Goal: Information Seeking & Learning: Find specific fact

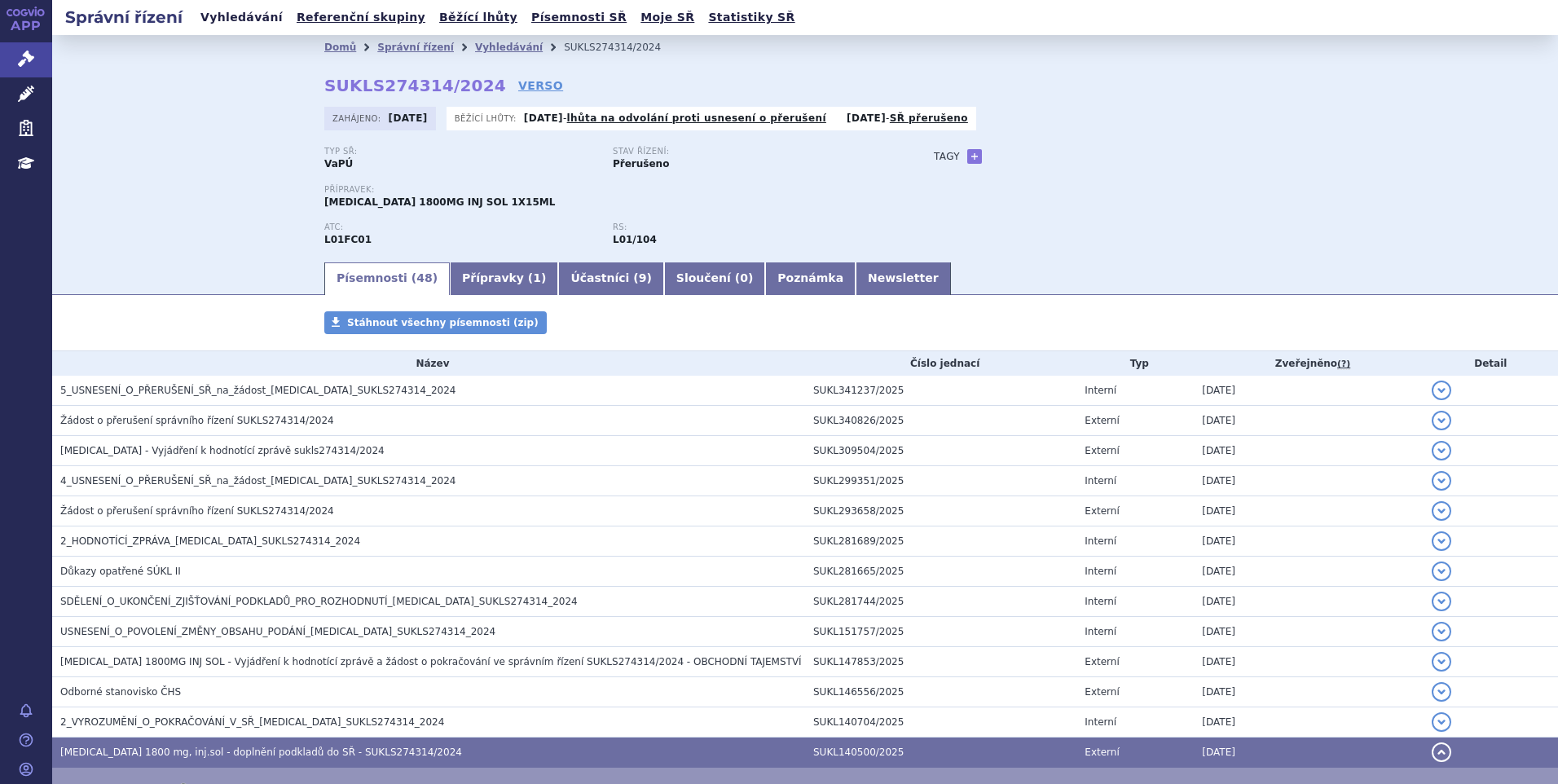
click at [240, 11] on link "Vyhledávání" at bounding box center [242, 18] width 92 height 22
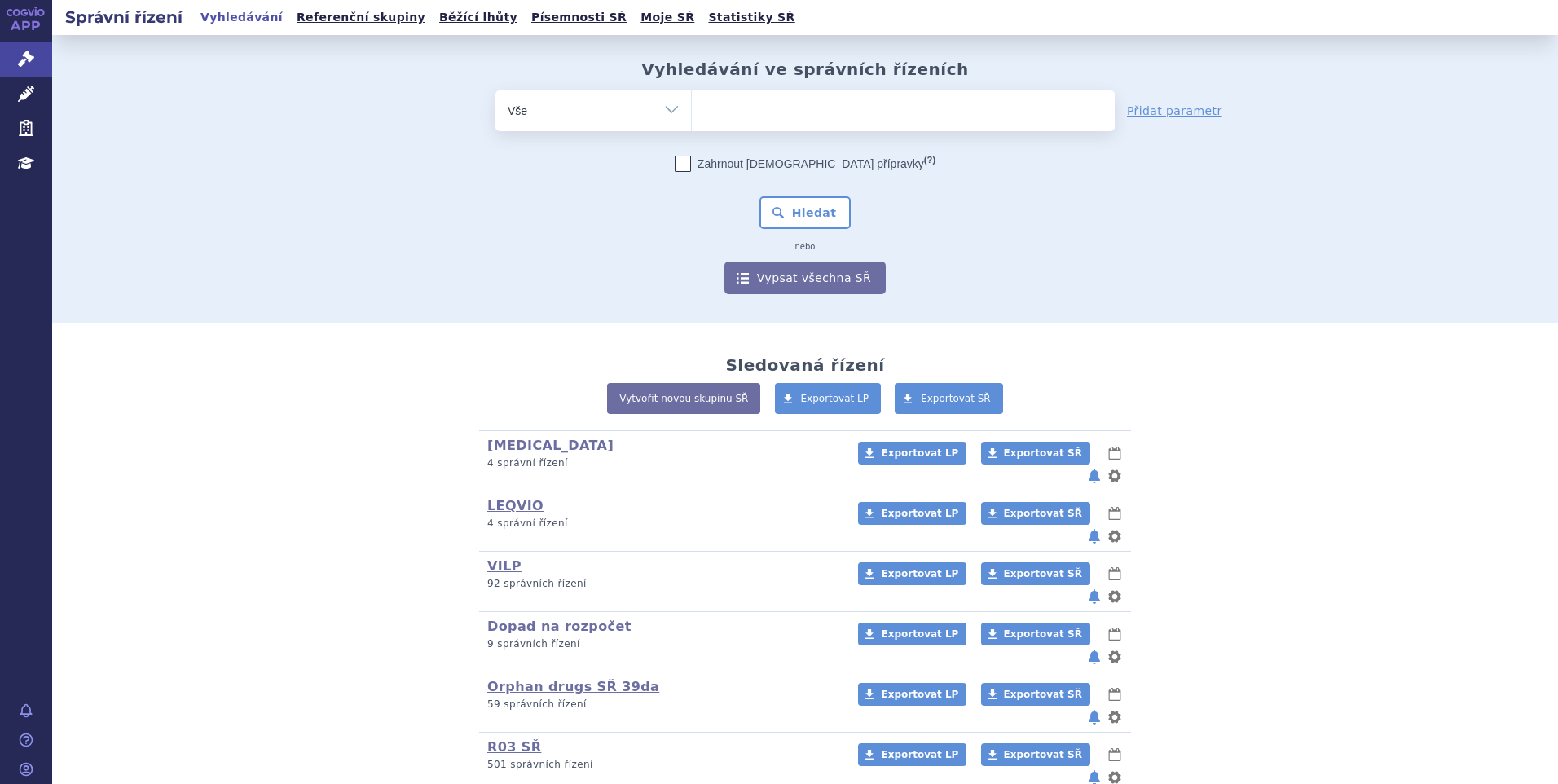
click at [788, 123] on span at bounding box center [903, 111] width 423 height 41
click at [692, 123] on select at bounding box center [691, 110] width 1 height 41
paste input "SUKLS274314/2024"
type input "SUKLS274314/2024"
select select "SUKLS274314/2024"
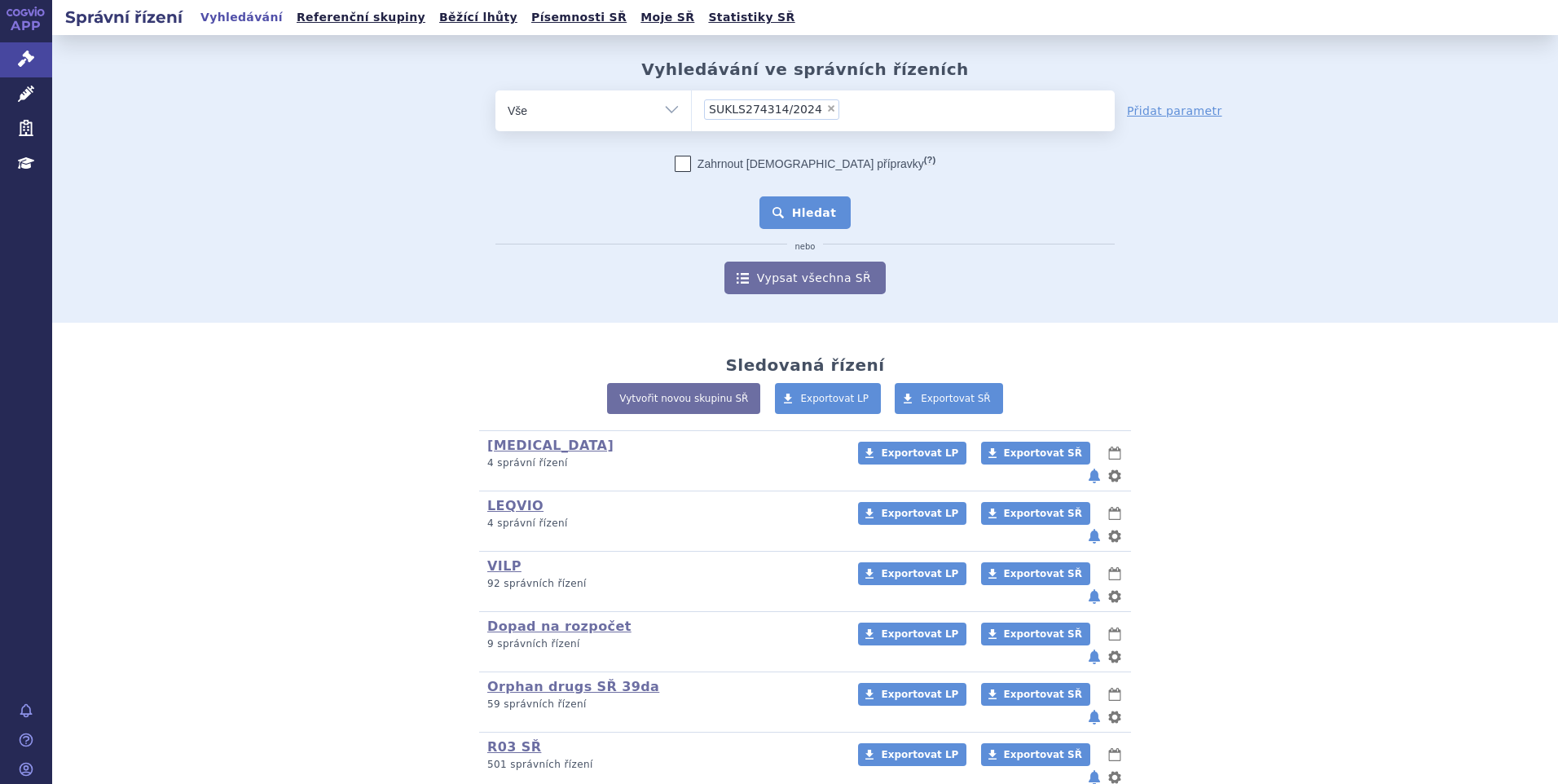
click at [802, 208] on button "Hledat" at bounding box center [806, 212] width 92 height 33
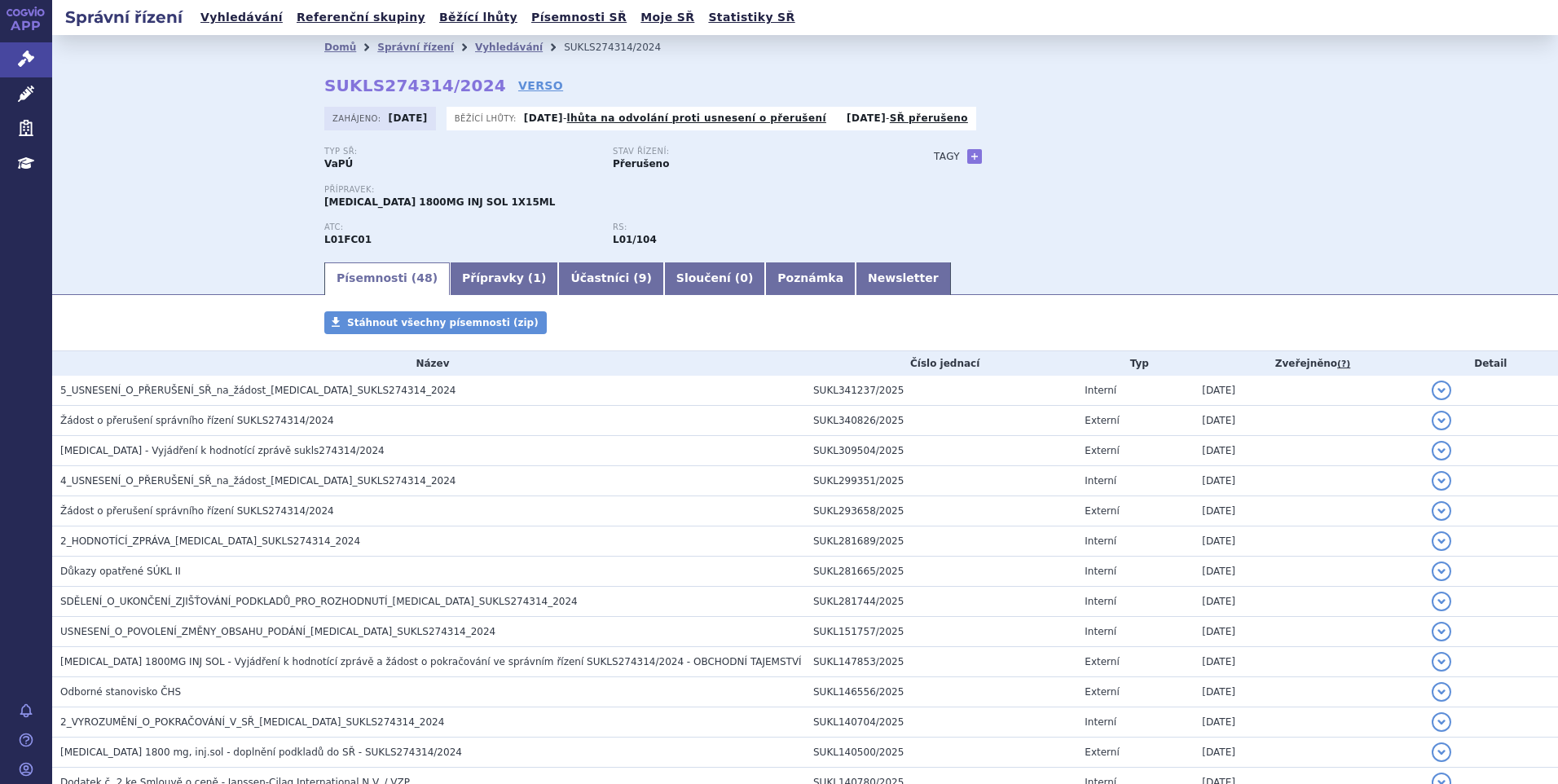
click at [198, 389] on span "5_USNESENÍ_O_PŘERUŠENÍ_SŘ_na_žádost_[MEDICAL_DATA]_SUKLS274314_2024" at bounding box center [258, 390] width 395 height 12
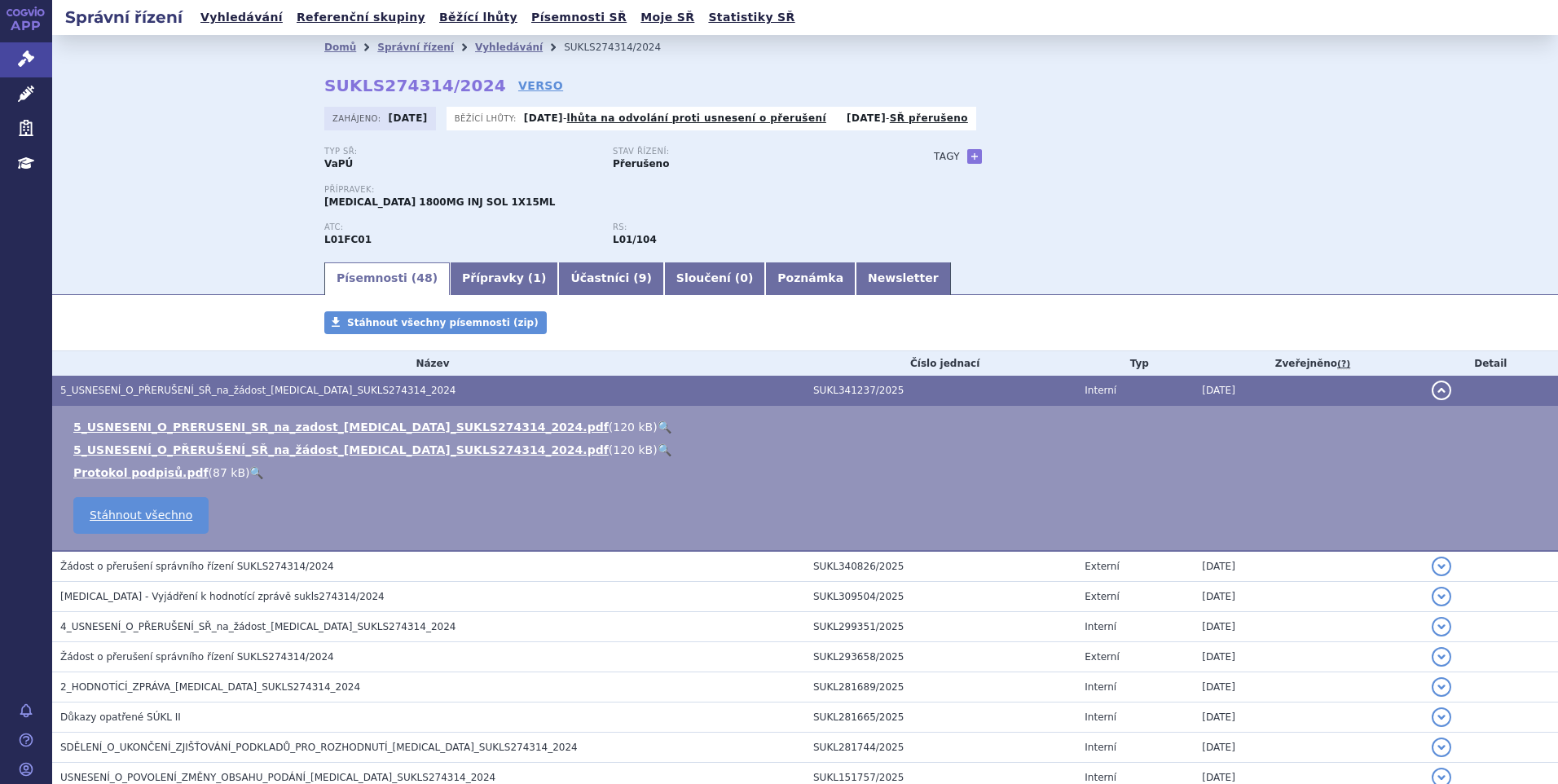
click at [658, 426] on link "🔍" at bounding box center [664, 427] width 14 height 13
